Goal: Information Seeking & Learning: Compare options

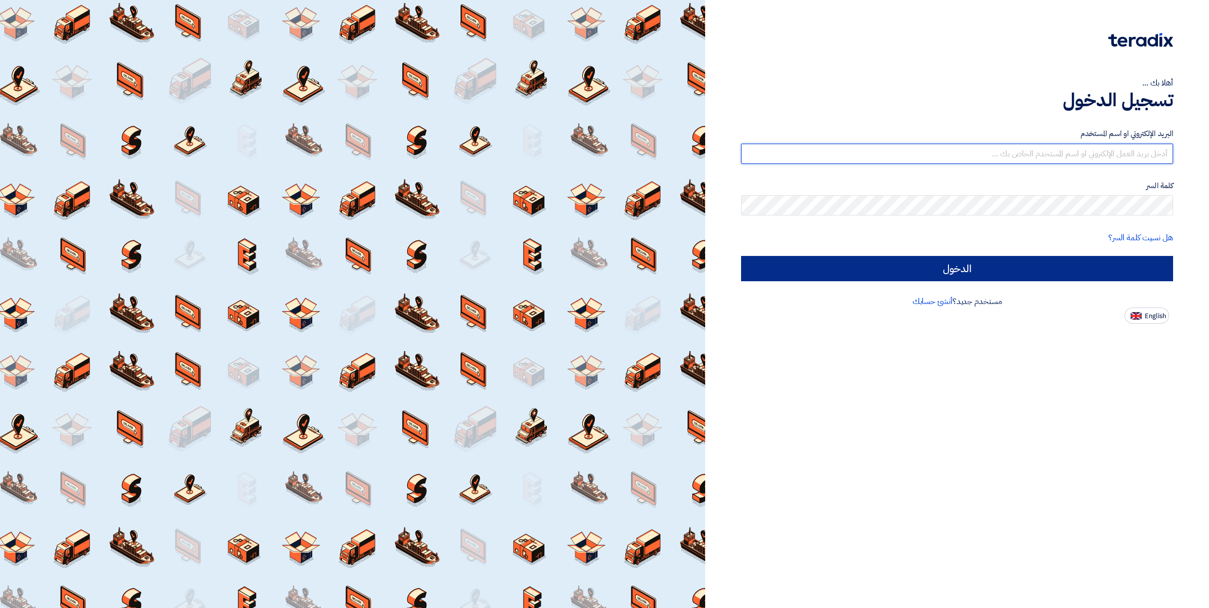
type input "[PERSON_NAME][EMAIL_ADDRESS][DOMAIN_NAME]"
click at [963, 266] on input "الدخول" at bounding box center [957, 268] width 432 height 25
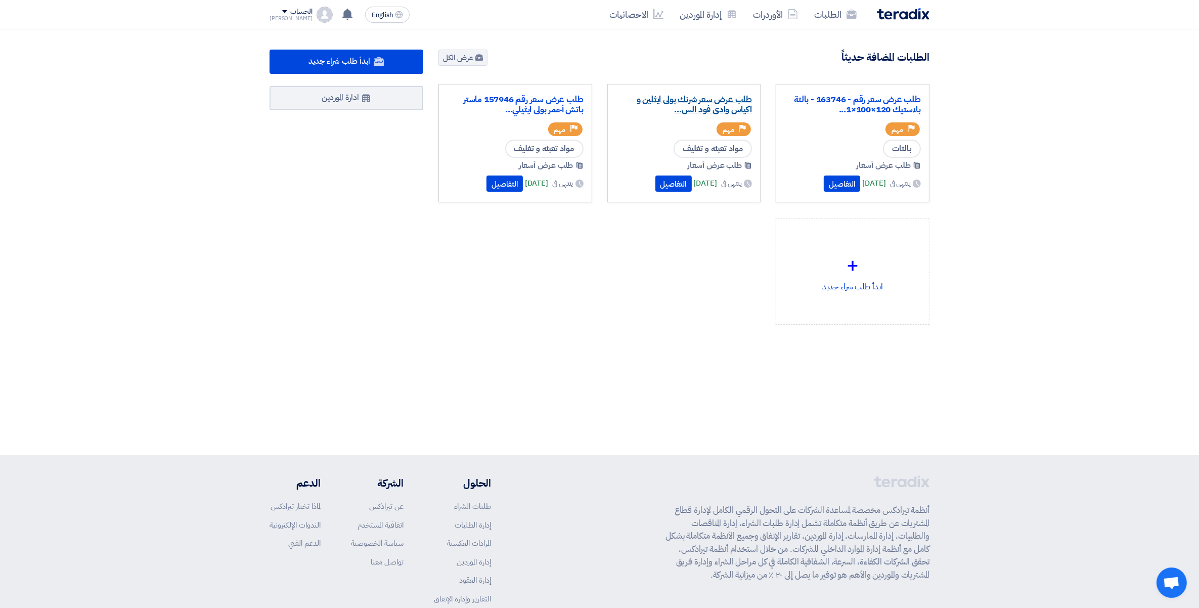
click at [694, 105] on link "طلب عرض سعر شرنك بولى ايثلين و اكياس وادى فود الس..." at bounding box center [684, 105] width 137 height 20
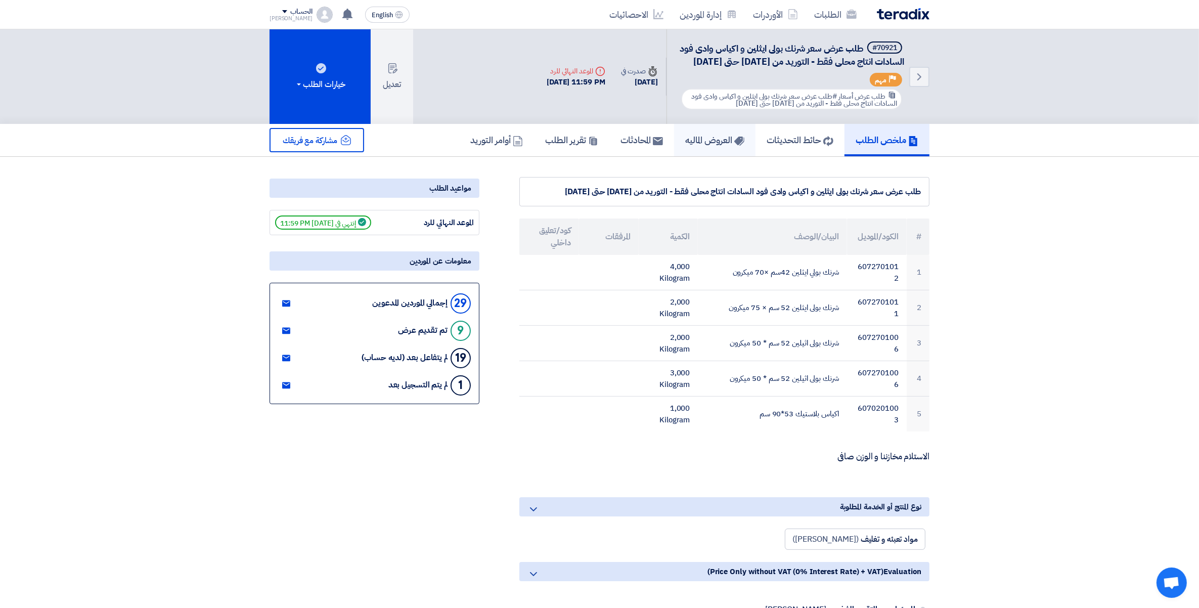
click at [711, 146] on h5 "العروض الماليه" at bounding box center [714, 140] width 59 height 12
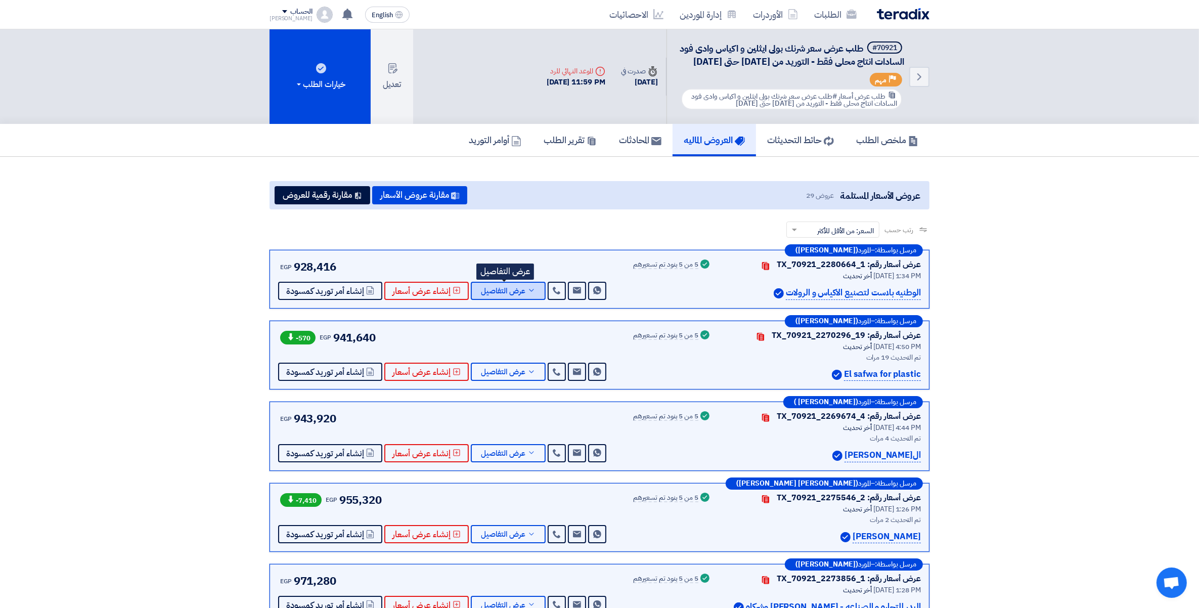
click at [509, 295] on span "عرض التفاصيل" at bounding box center [503, 291] width 44 height 8
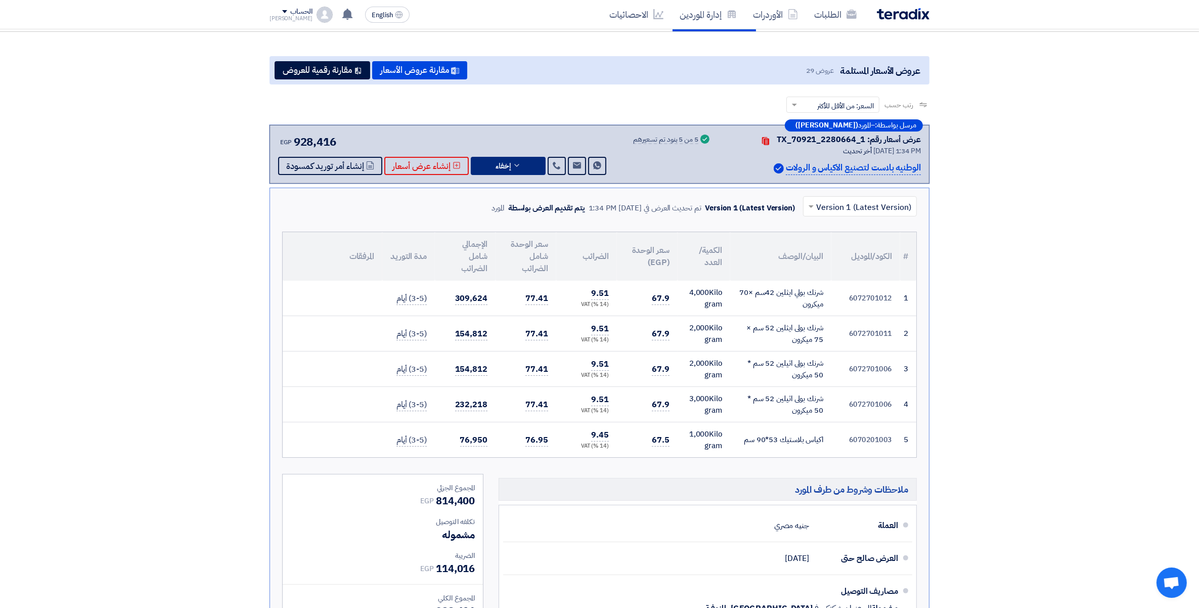
scroll to position [126, 0]
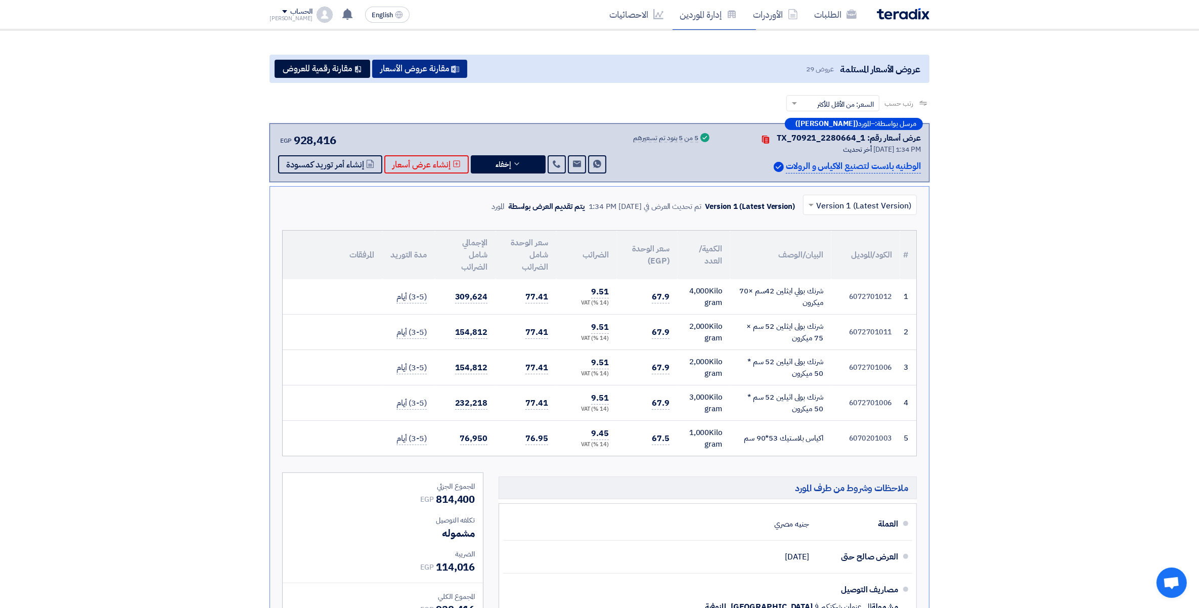
click at [427, 77] on button "مقارنة عروض الأسعار" at bounding box center [419, 69] width 95 height 18
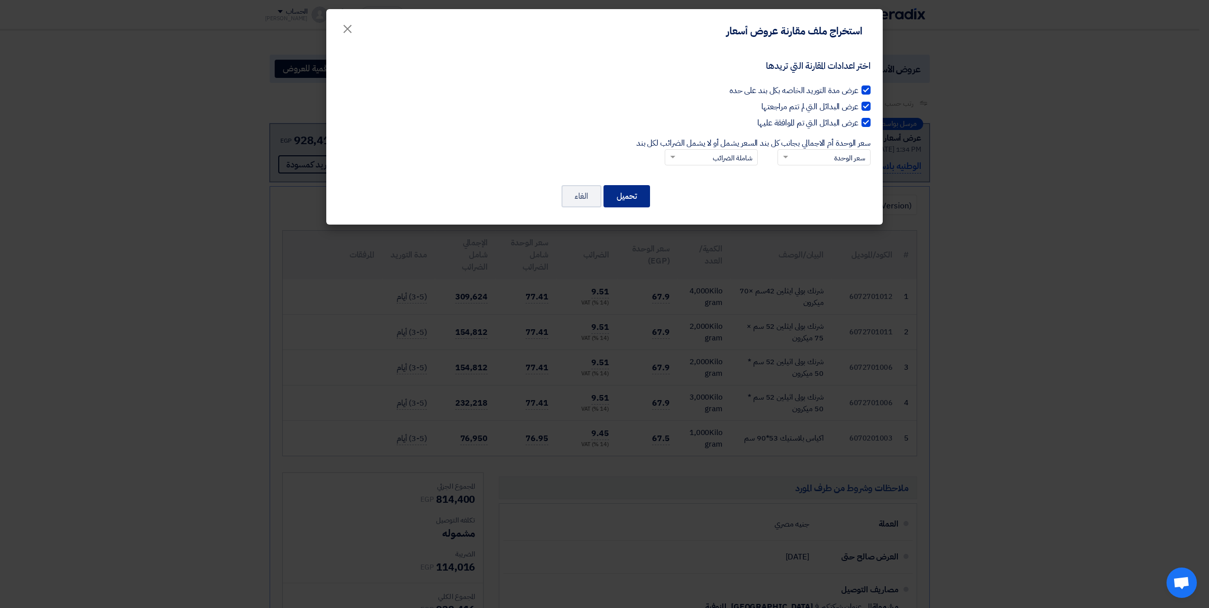
click at [626, 203] on button "تحميل" at bounding box center [626, 196] width 47 height 22
